Goal: Information Seeking & Learning: Find specific fact

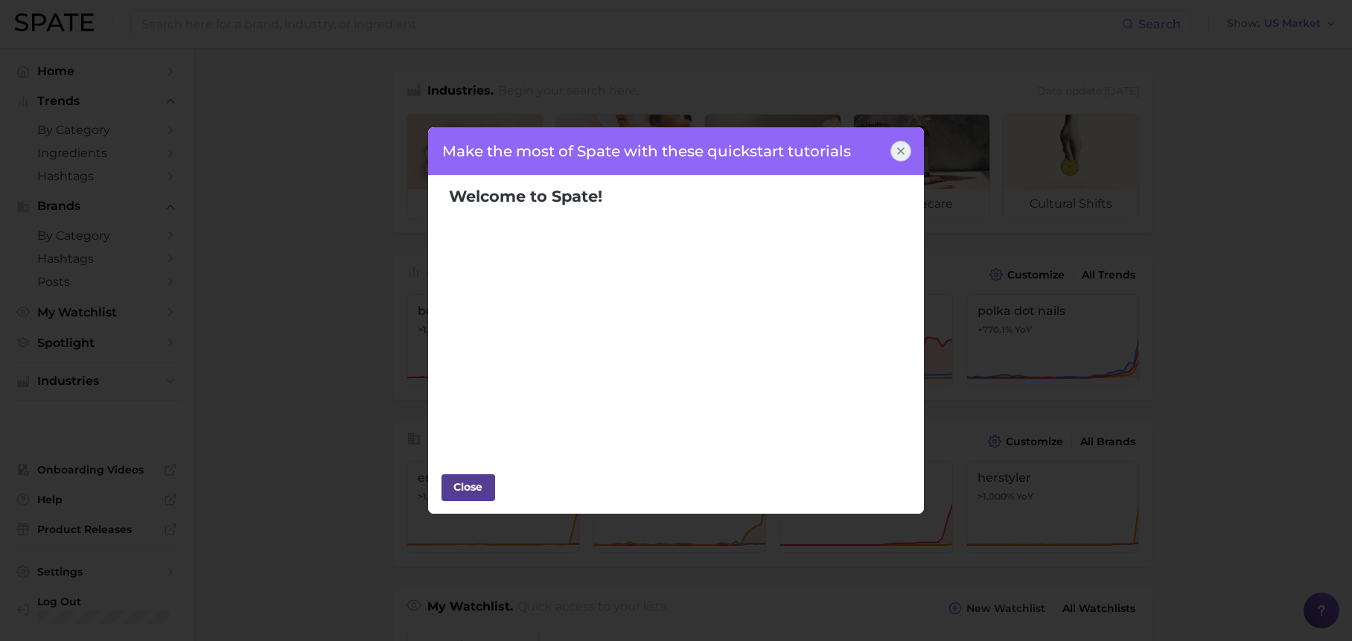
click at [462, 485] on div "Close" at bounding box center [468, 487] width 45 height 22
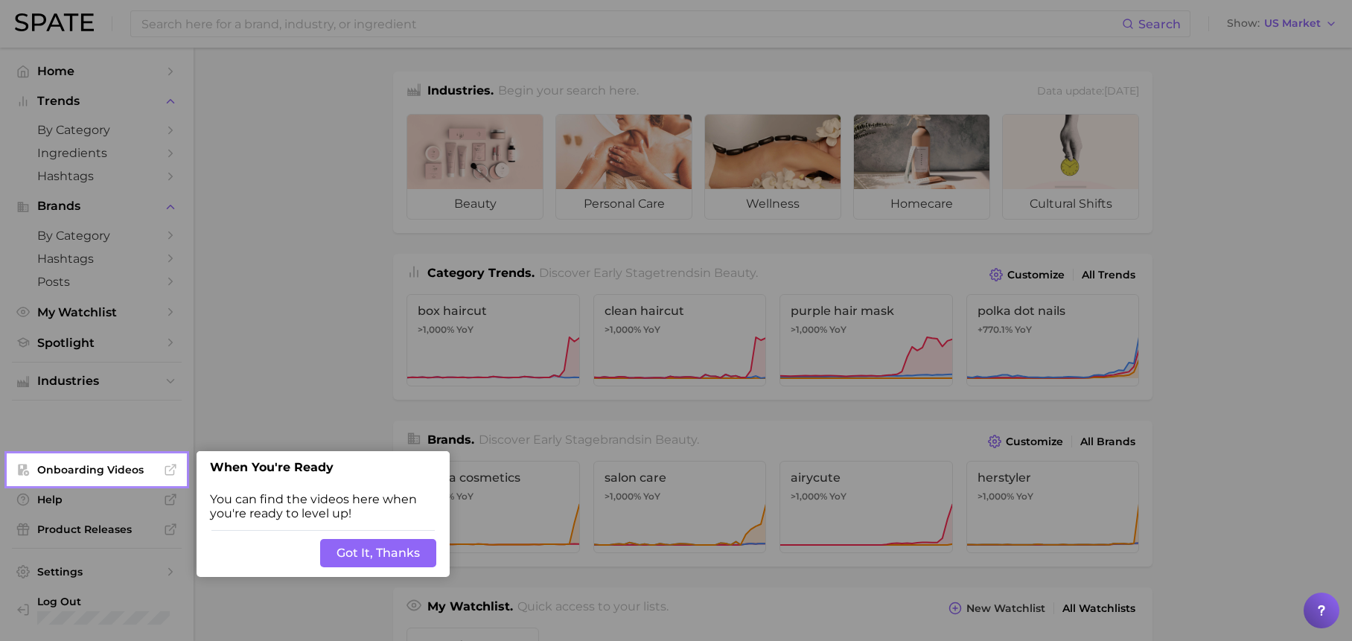
click at [389, 553] on button "Got It, Thanks" at bounding box center [378, 553] width 116 height 28
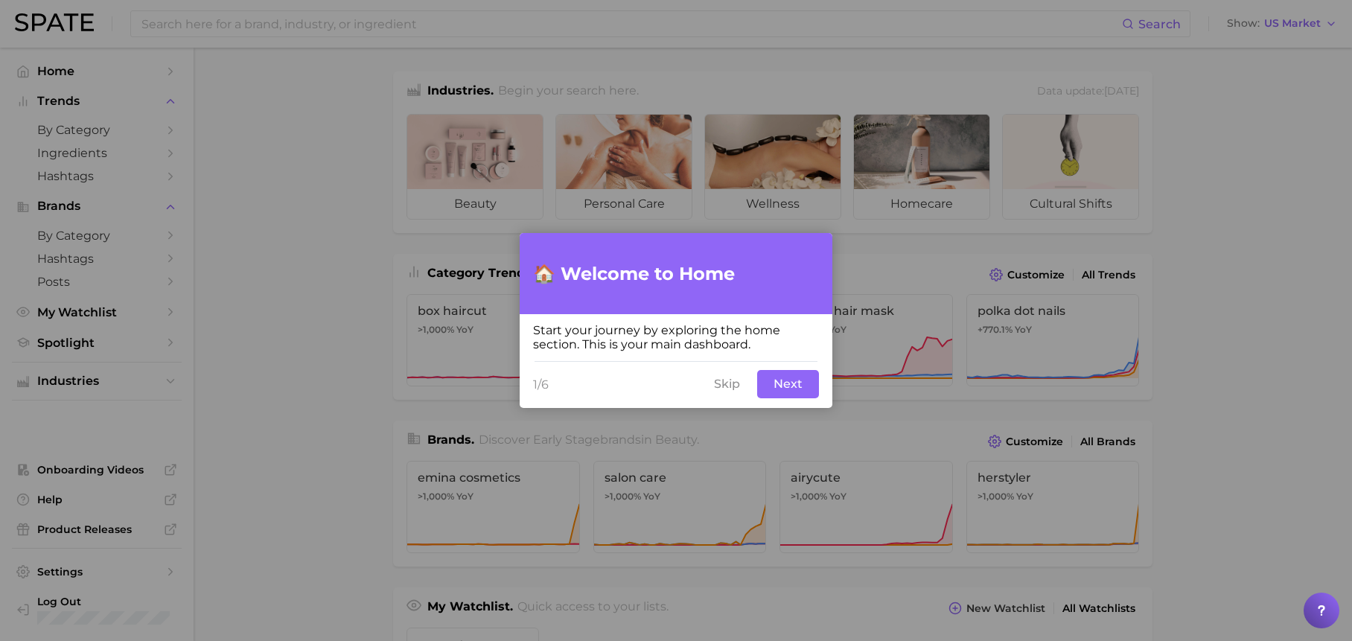
click at [786, 380] on button "Next" at bounding box center [788, 384] width 62 height 28
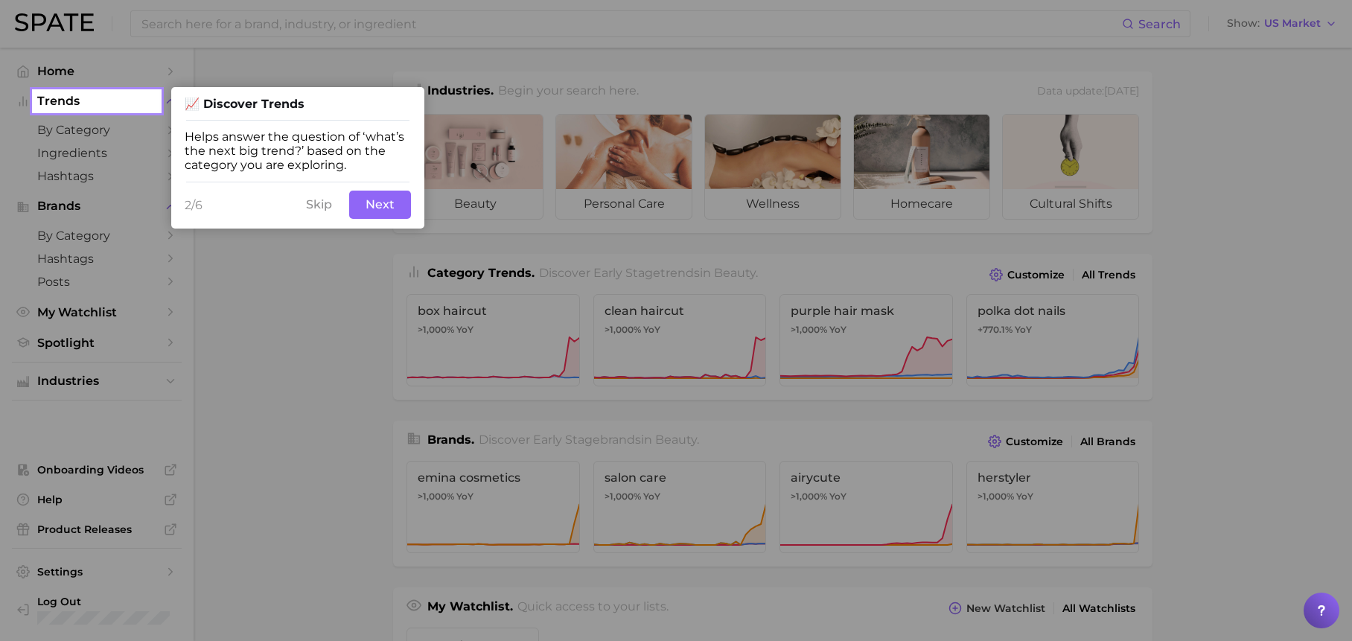
click at [383, 219] on button "Next" at bounding box center [380, 205] width 62 height 28
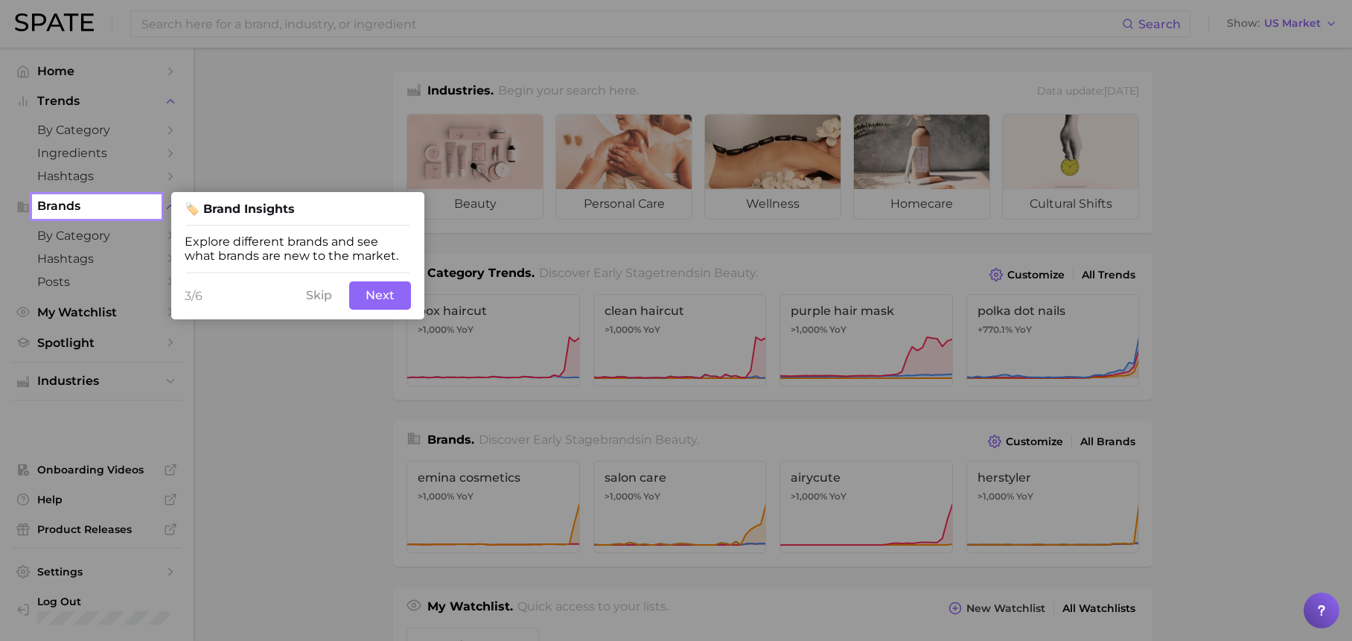
click at [389, 285] on div "3/6 Skip Next" at bounding box center [297, 296] width 253 height 48
click at [316, 295] on button "Skip" at bounding box center [319, 295] width 44 height 28
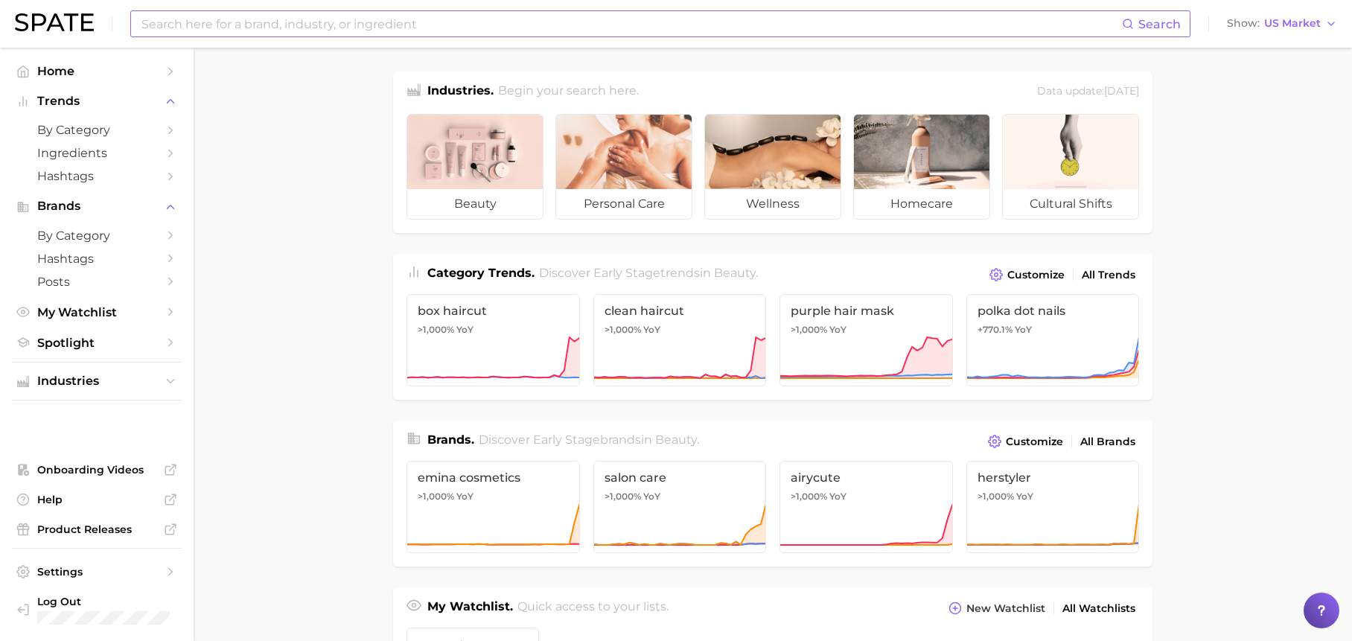
click at [205, 28] on input at bounding box center [631, 23] width 982 height 25
type input "holiday cle"
